Goal: Information Seeking & Learning: Understand process/instructions

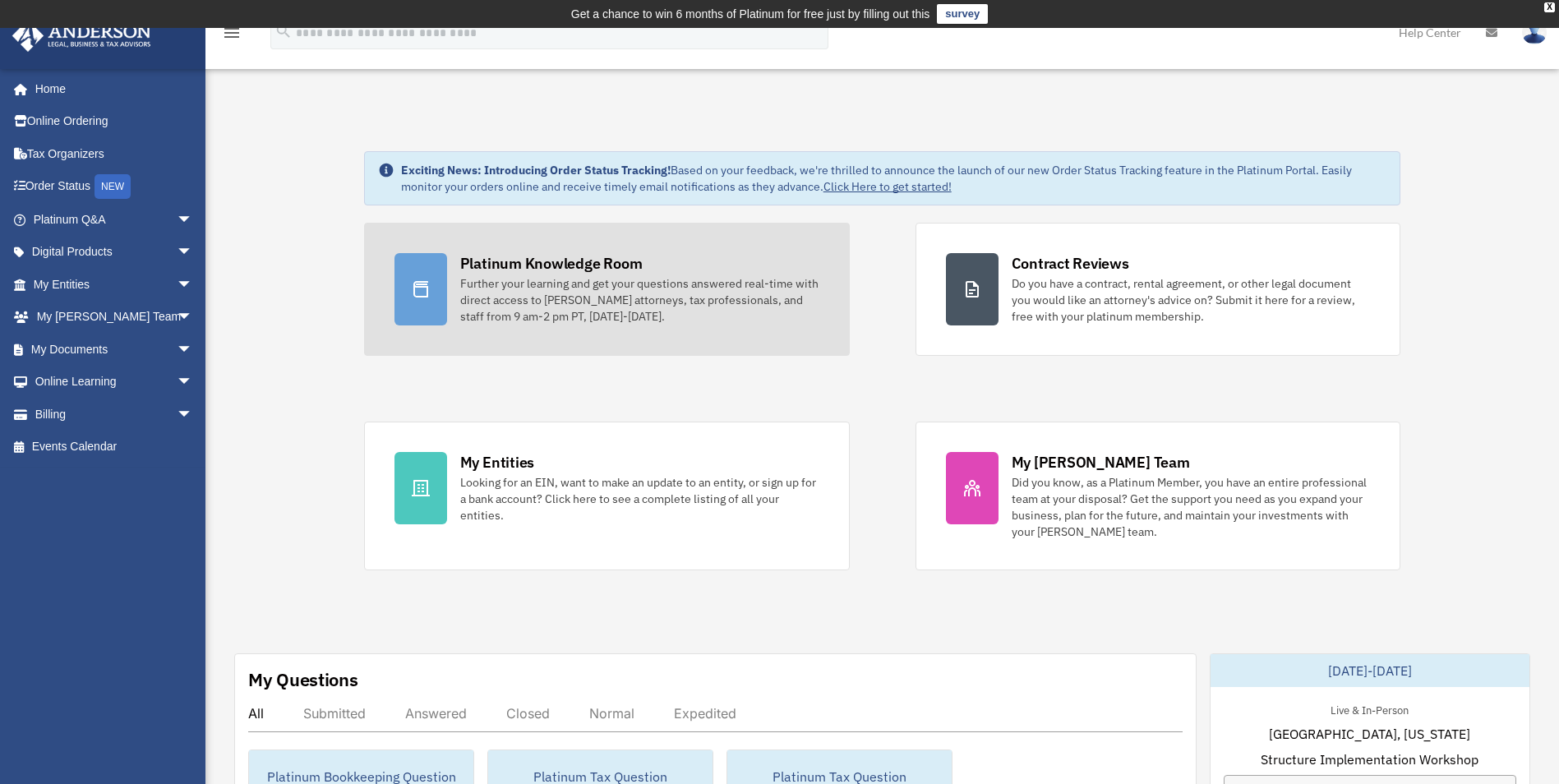
click at [615, 240] on link "Platinum Knowledge Room Further your learning and get your questions answered r…" at bounding box center [607, 289] width 485 height 133
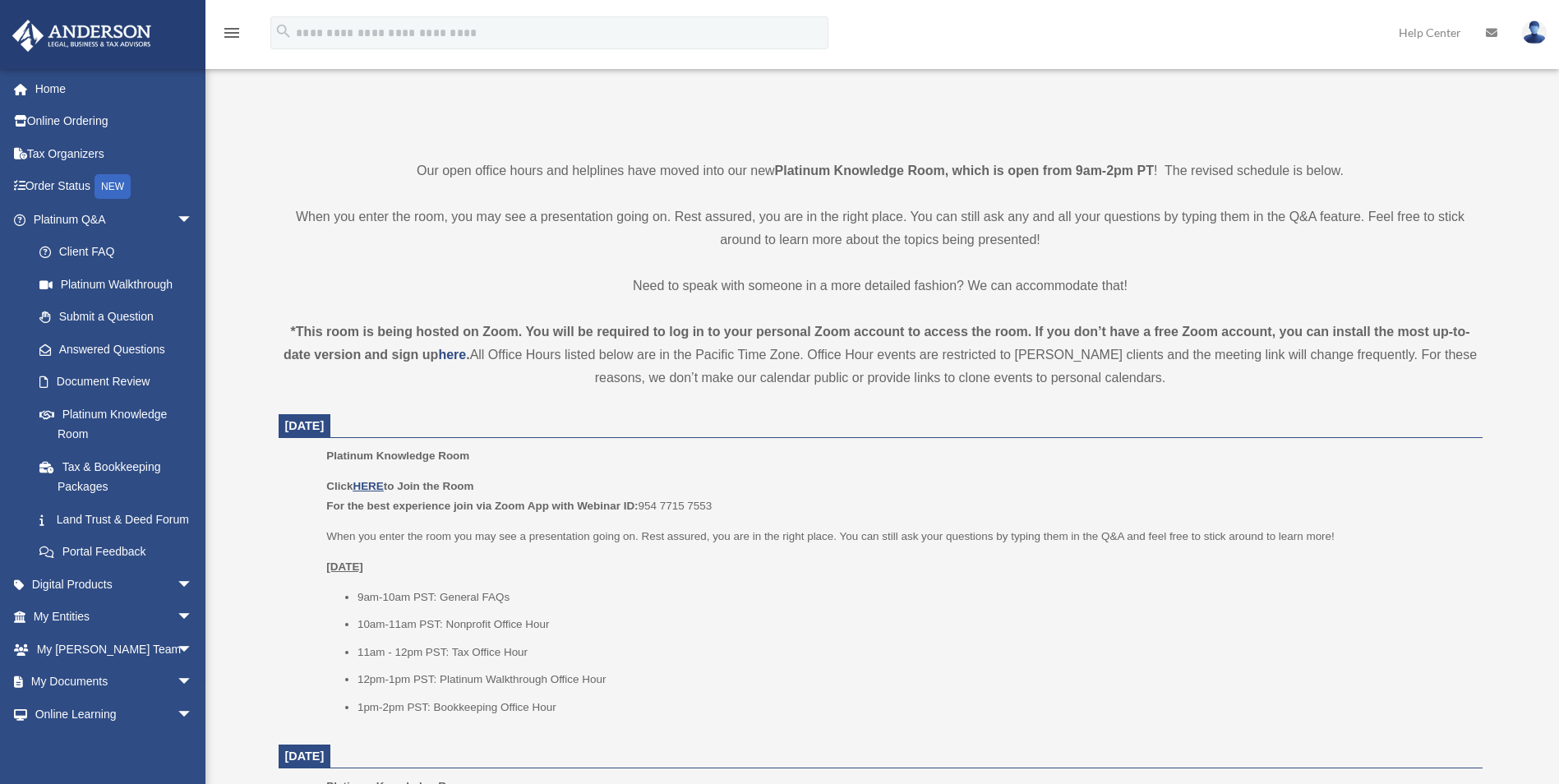
scroll to position [355, 0]
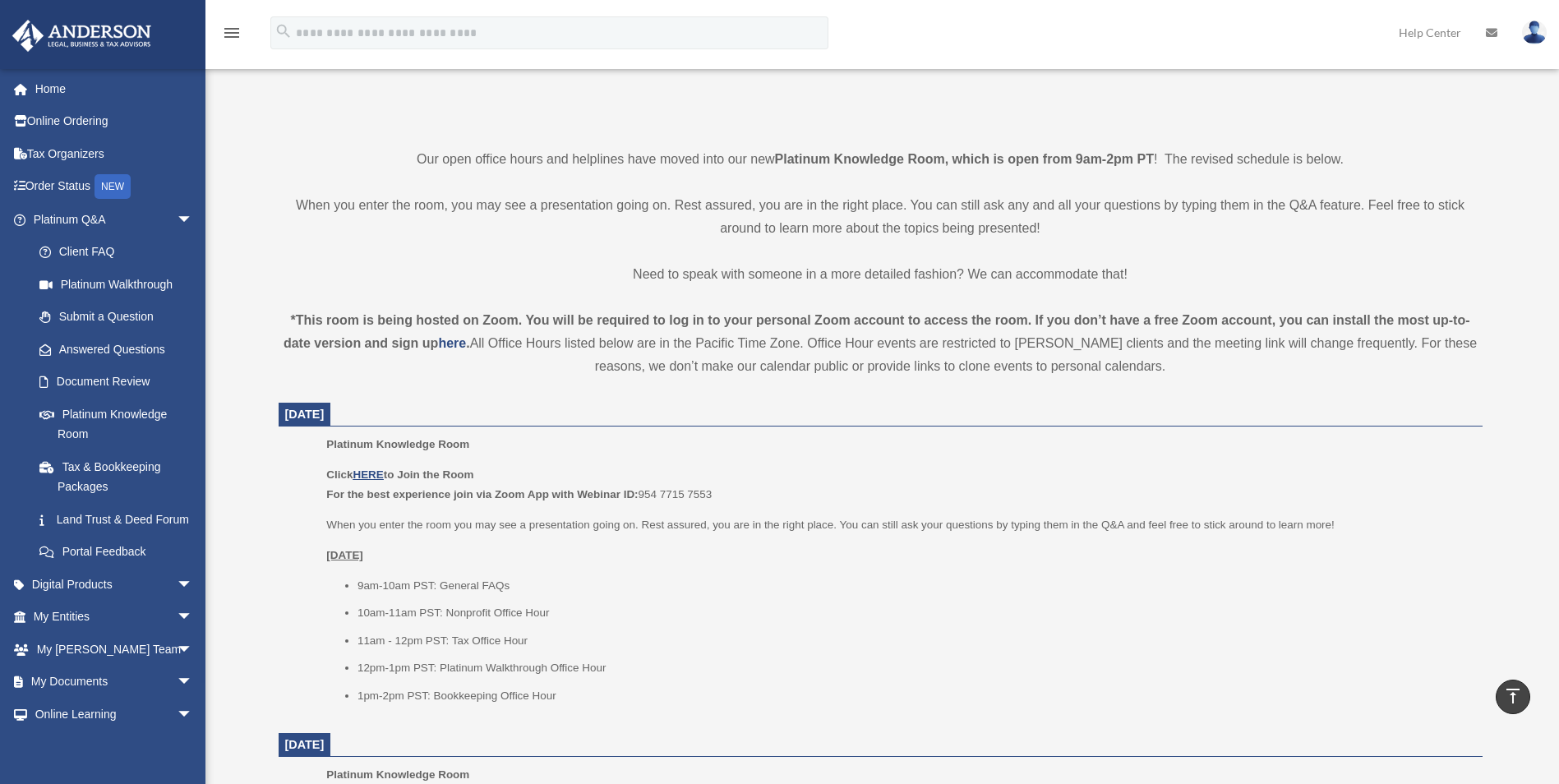
click at [364, 465] on p "Click HERE to Join the Room For the best experience join via Zoom App with Webi…" at bounding box center [898, 484] width 1144 height 39
click at [370, 475] on u "HERE" at bounding box center [368, 475] width 30 height 12
